Goal: Task Accomplishment & Management: Use online tool/utility

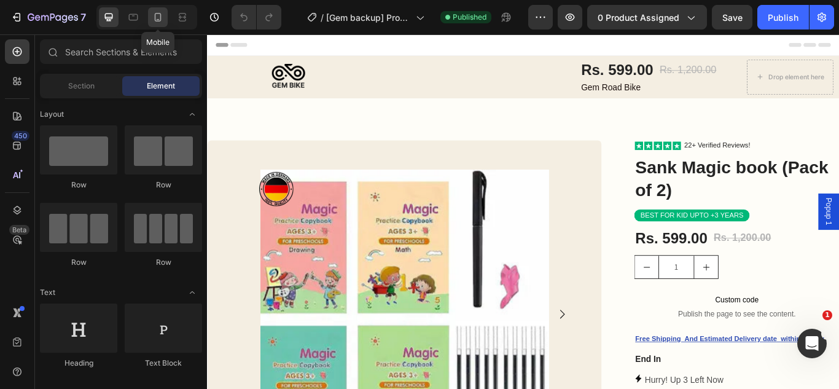
click at [154, 14] on icon at bounding box center [158, 17] width 12 height 12
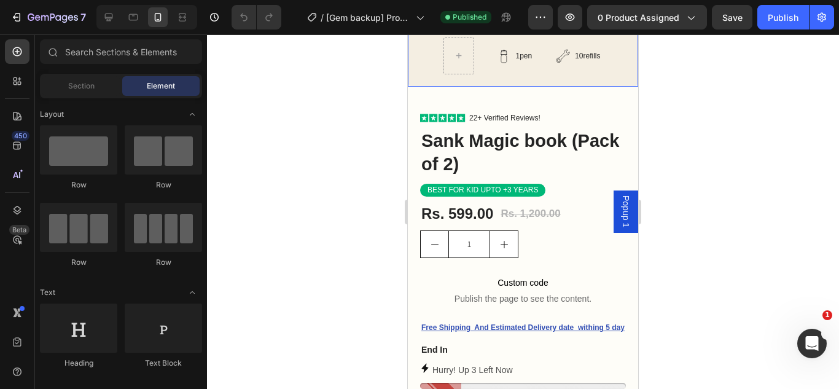
scroll to position [239, 0]
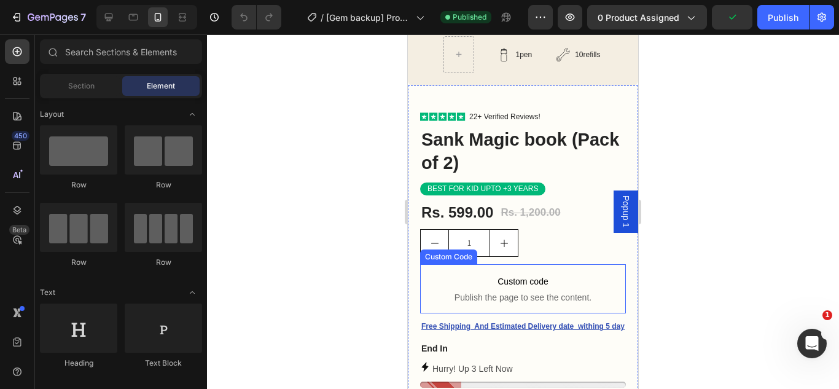
click at [451, 273] on p "Custom code Publish the page to see the content." at bounding box center [523, 288] width 206 height 49
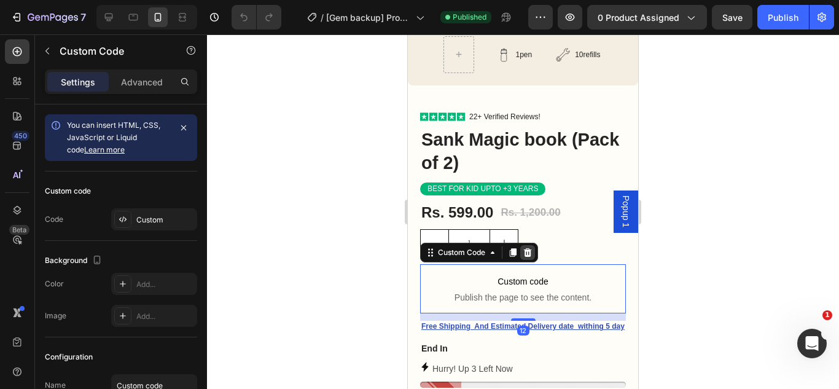
click at [529, 254] on icon at bounding box center [528, 252] width 10 height 10
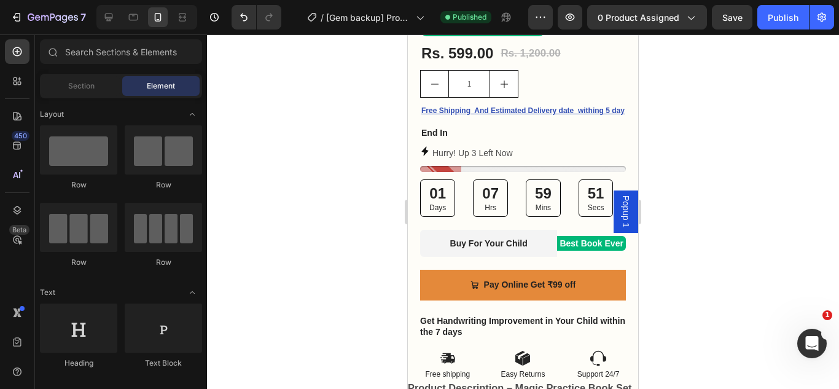
scroll to position [402, 0]
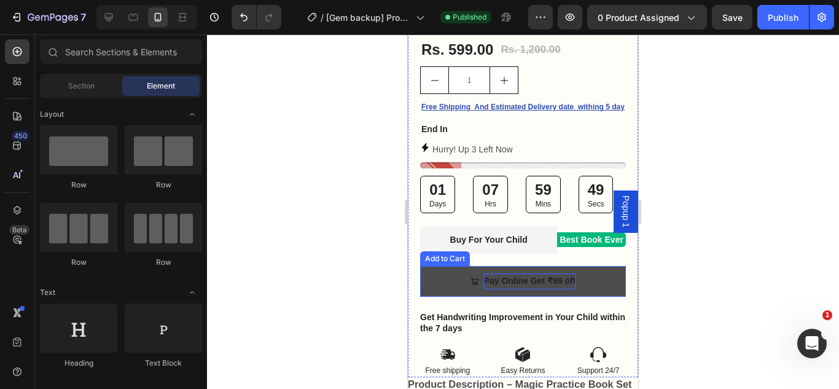
click at [549, 289] on div "Pay Online Get ₹99 off" at bounding box center [530, 280] width 92 height 15
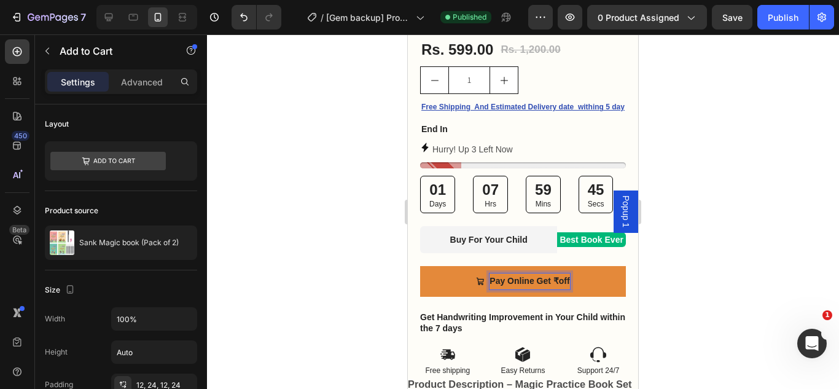
click at [554, 289] on p "Pay Online Get ₹off" at bounding box center [529, 280] width 80 height 15
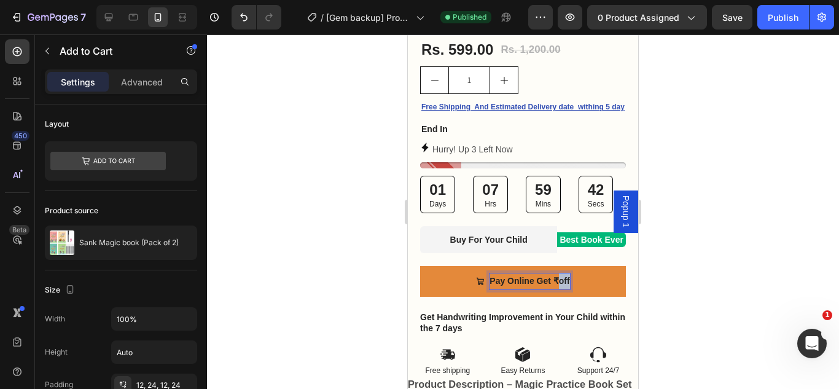
click at [554, 289] on p "Pay Online Get ₹off" at bounding box center [529, 280] width 80 height 15
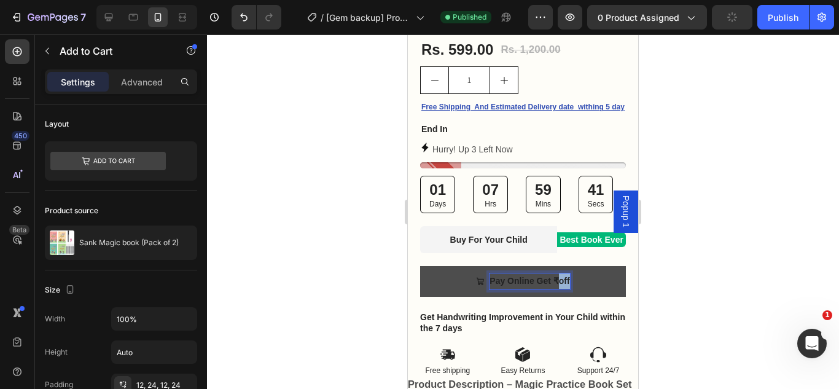
click at [553, 289] on p "Pay Online Get ₹off" at bounding box center [529, 280] width 80 height 15
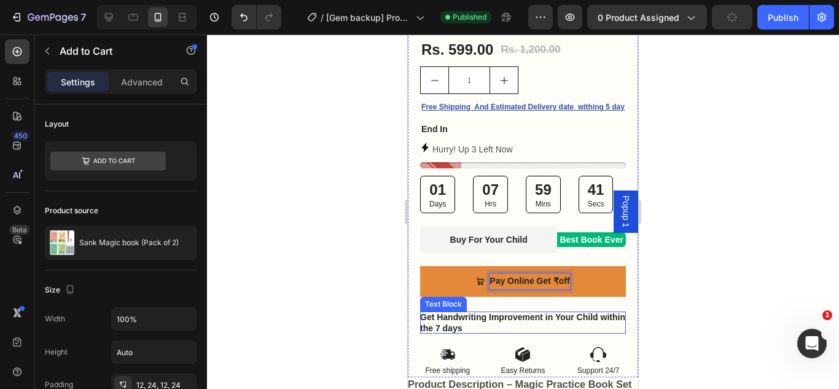
click at [593, 326] on strong "Get Handwriting Improvement in Your Child within the 7 days" at bounding box center [522, 322] width 205 height 21
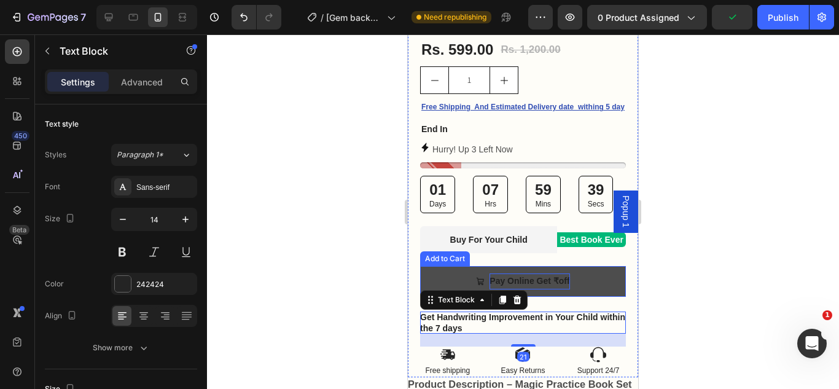
click at [552, 289] on p "Pay Online Get ₹off" at bounding box center [529, 280] width 80 height 15
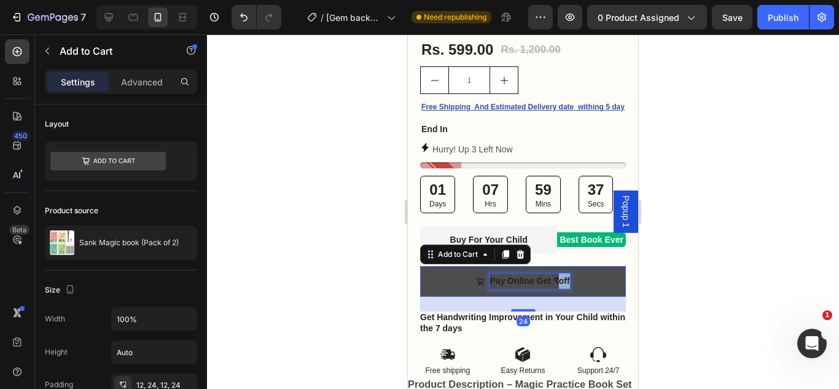
click at [554, 284] on p "Pay Online Get ₹off" at bounding box center [529, 280] width 80 height 15
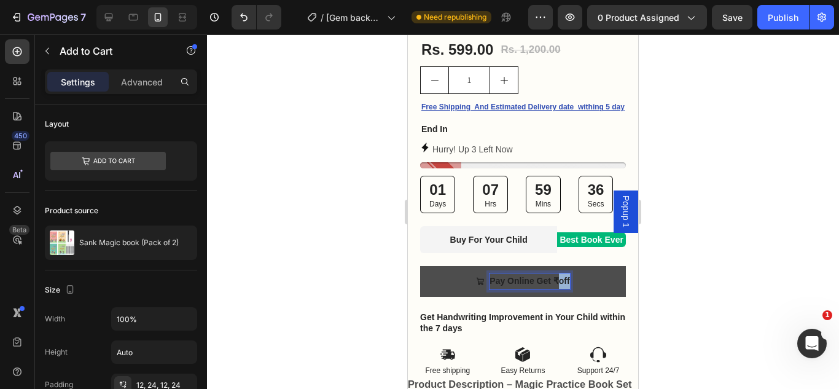
click at [554, 284] on p "Pay Online Get ₹off" at bounding box center [529, 280] width 80 height 15
click at [420, 266] on button "Pay Online Get 5off" at bounding box center [523, 281] width 206 height 30
click at [420, 266] on button "Pay Online Get 5% off" at bounding box center [523, 281] width 206 height 30
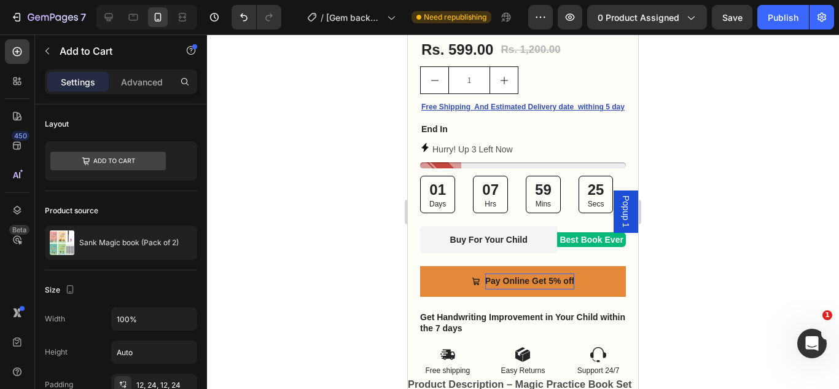
click at [743, 276] on div at bounding box center [523, 211] width 632 height 354
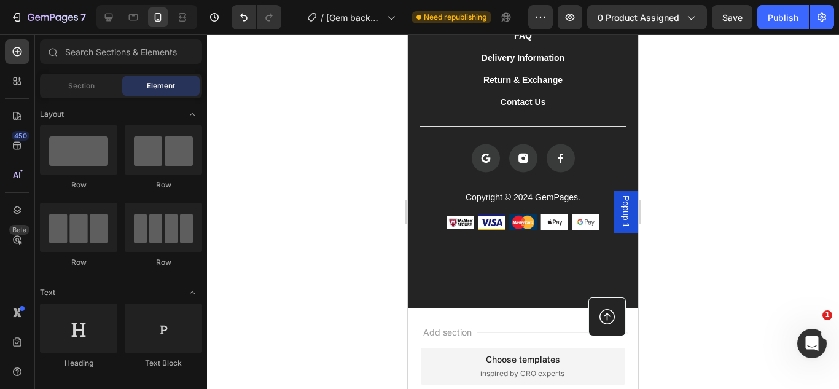
scroll to position [2373, 0]
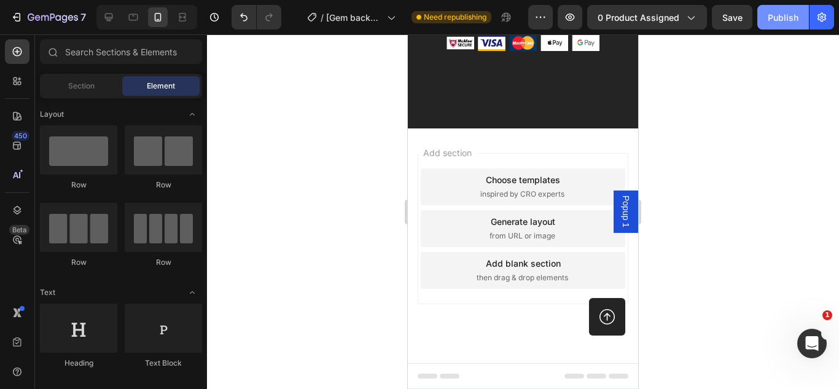
click at [774, 18] on div "Publish" at bounding box center [783, 17] width 31 height 13
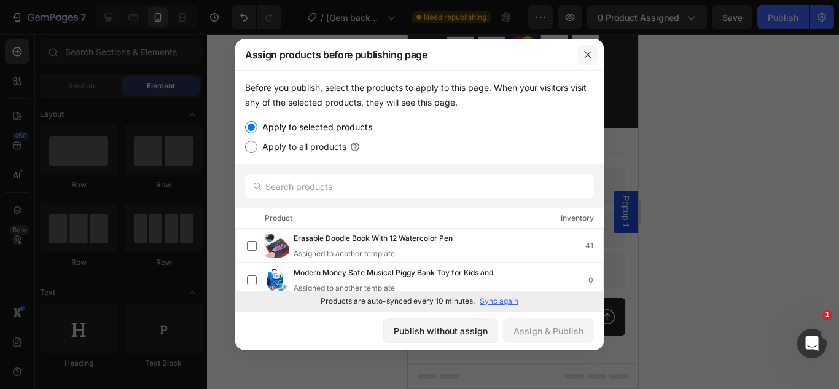
click at [582, 55] on button "button" at bounding box center [588, 55] width 20 height 20
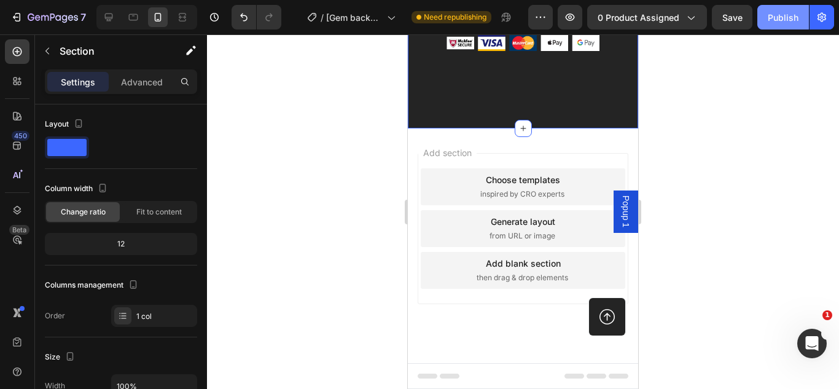
click at [787, 23] on div "Publish" at bounding box center [783, 17] width 31 height 13
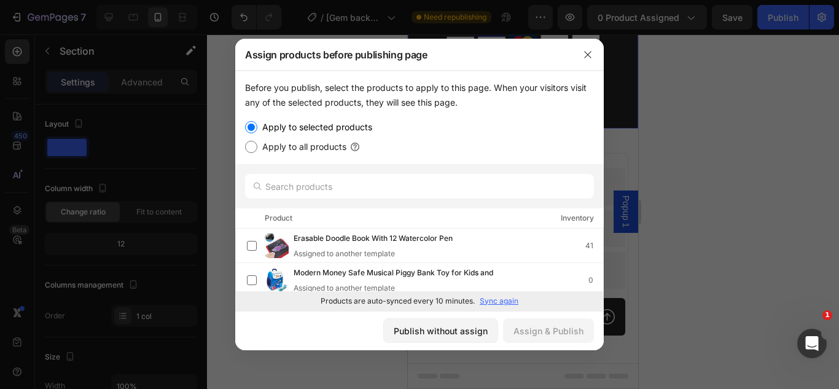
scroll to position [107, 0]
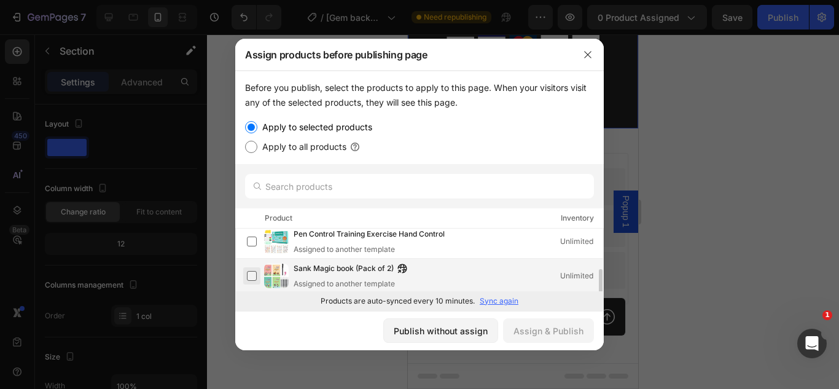
click at [247, 274] on label at bounding box center [252, 276] width 10 height 10
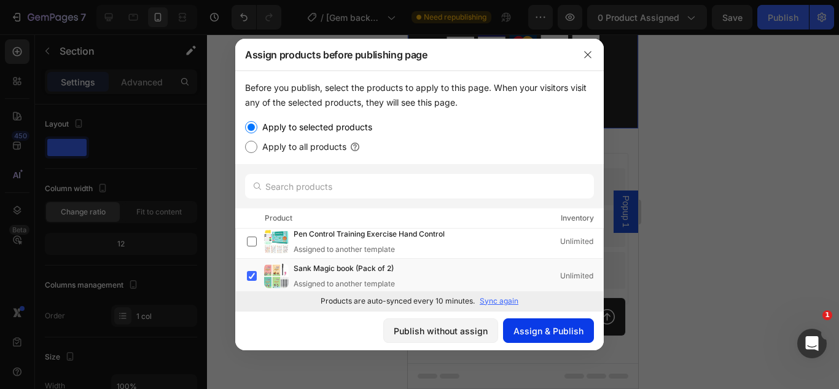
click at [551, 327] on div "Assign & Publish" at bounding box center [548, 330] width 70 height 13
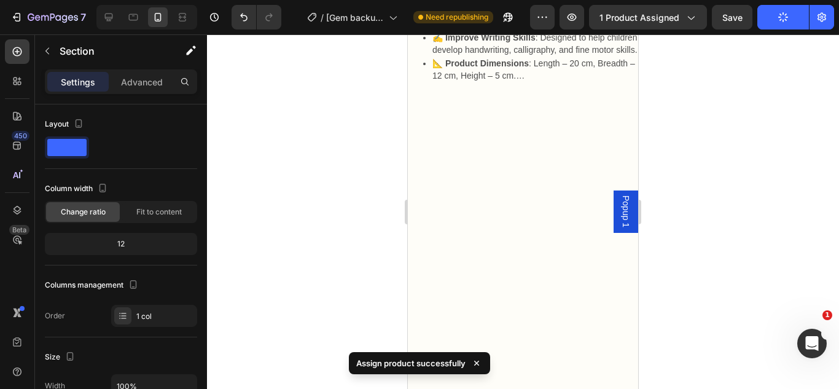
scroll to position [0, 0]
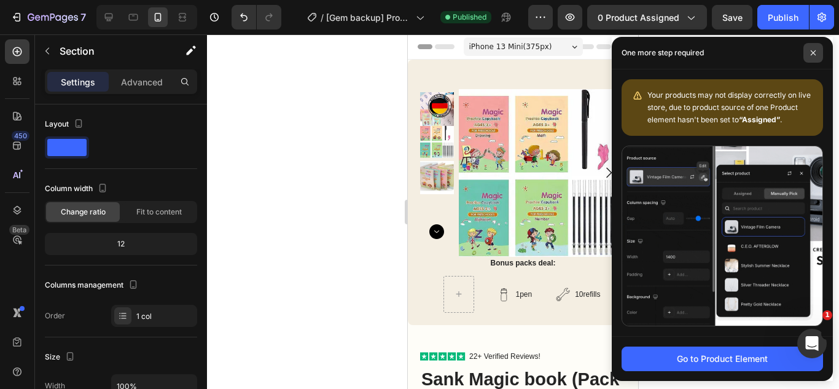
click at [812, 47] on span at bounding box center [813, 53] width 20 height 20
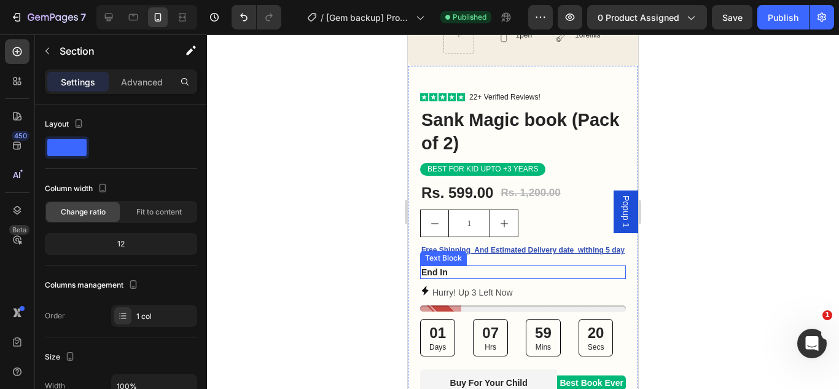
scroll to position [468, 0]
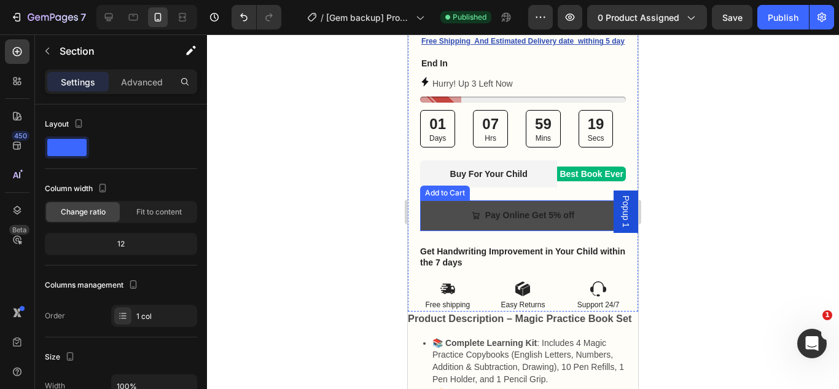
click at [441, 219] on button "Pay Online Get 5% off" at bounding box center [523, 215] width 206 height 30
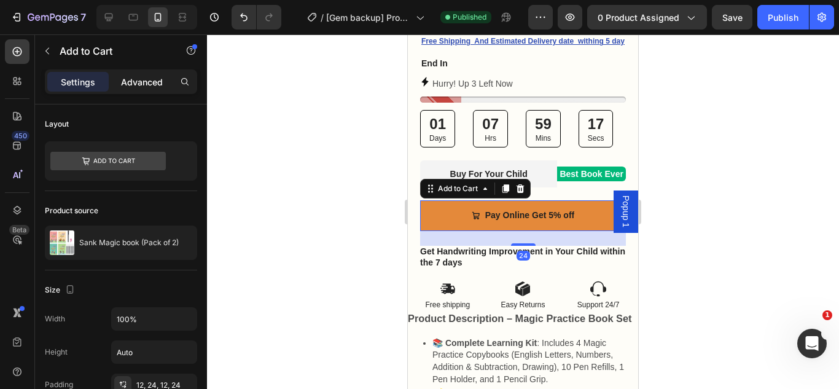
click at [134, 87] on p "Advanced" at bounding box center [142, 82] width 42 height 13
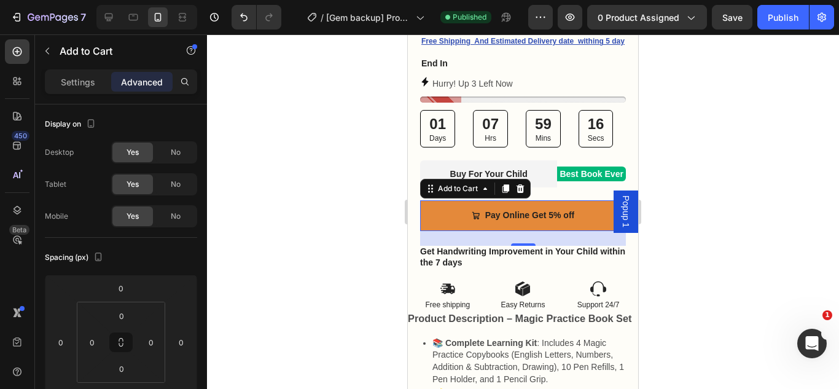
scroll to position [500, 0]
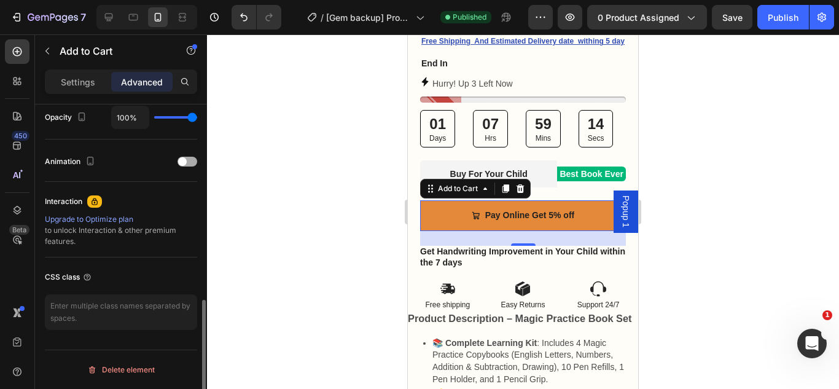
click at [179, 158] on div at bounding box center [187, 162] width 20 height 10
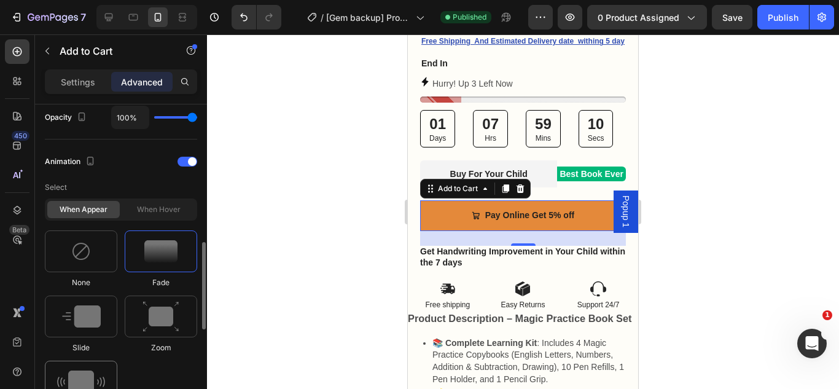
click at [77, 373] on img at bounding box center [81, 381] width 48 height 22
type input "0.7"
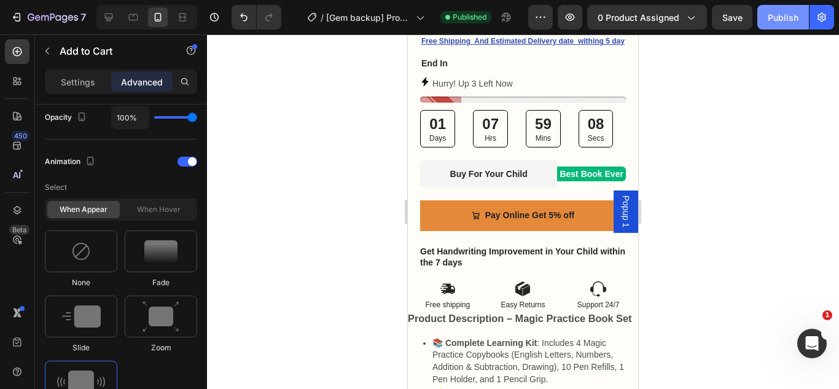
click at [792, 19] on div "Publish" at bounding box center [783, 17] width 31 height 13
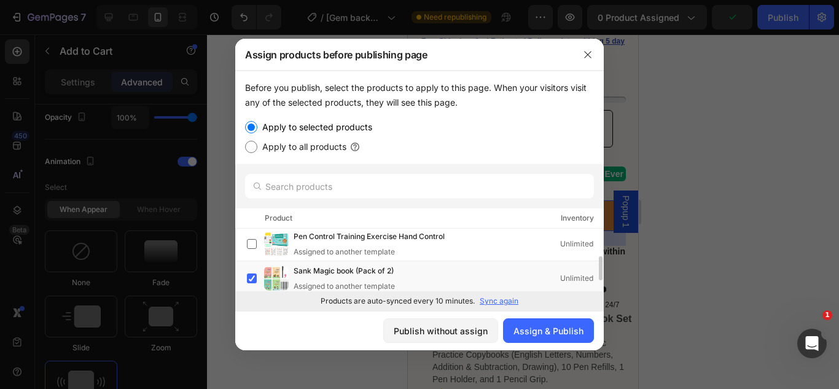
scroll to position [107, 0]
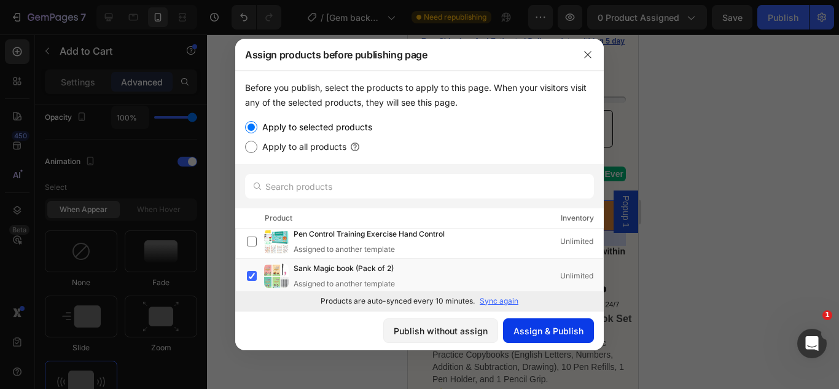
click at [547, 341] on button "Assign & Publish" at bounding box center [548, 330] width 91 height 25
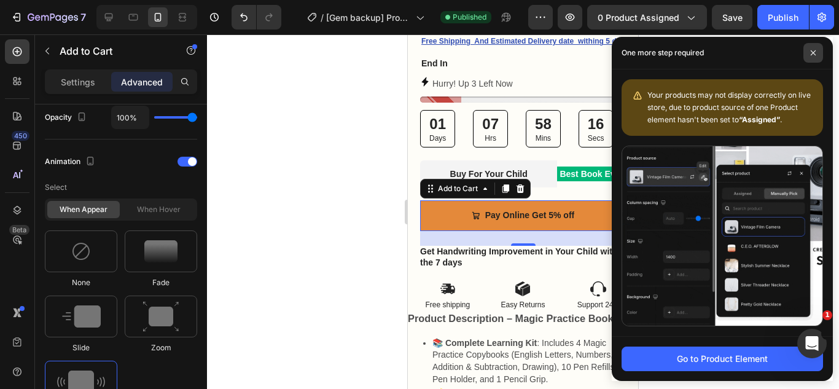
click at [812, 55] on icon at bounding box center [813, 53] width 6 height 6
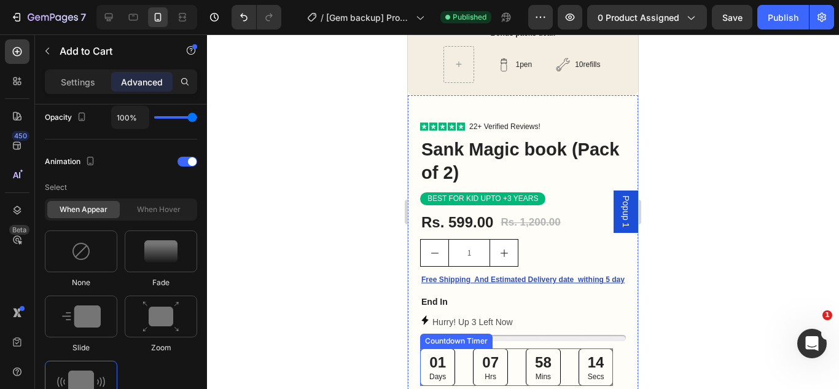
scroll to position [0, 0]
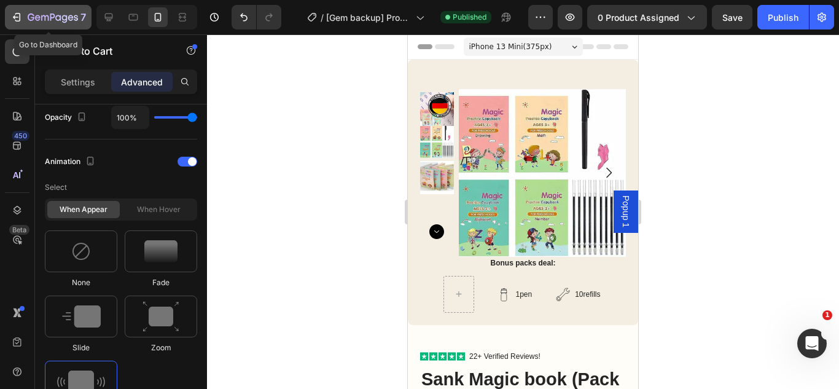
click at [73, 13] on icon "button" at bounding box center [53, 18] width 50 height 10
